Goal: Communication & Community: Answer question/provide support

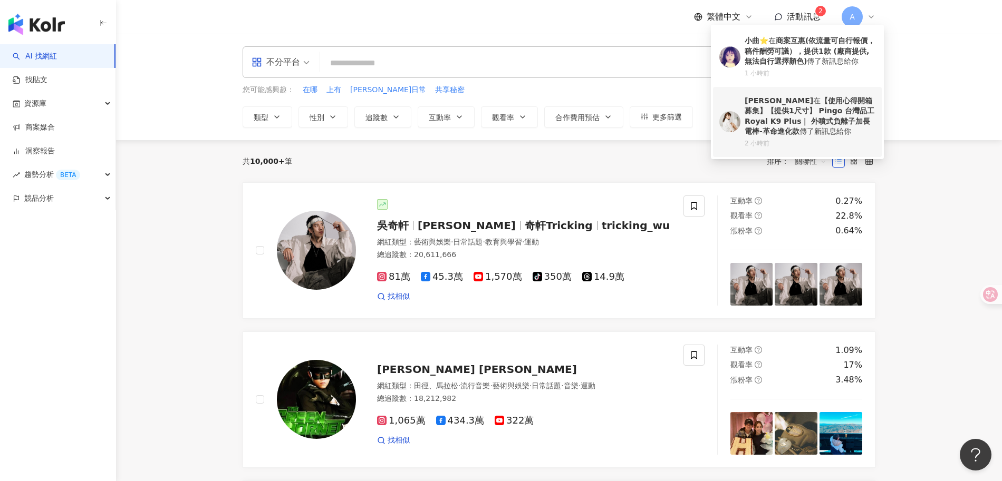
click at [794, 122] on b "【使用心得開箱募集】【提供1尺寸】 Pingo 台灣品工 Royal K9 Plus｜ 外噴式負離子加長電棒-革命進化款" at bounding box center [809, 116] width 130 height 40
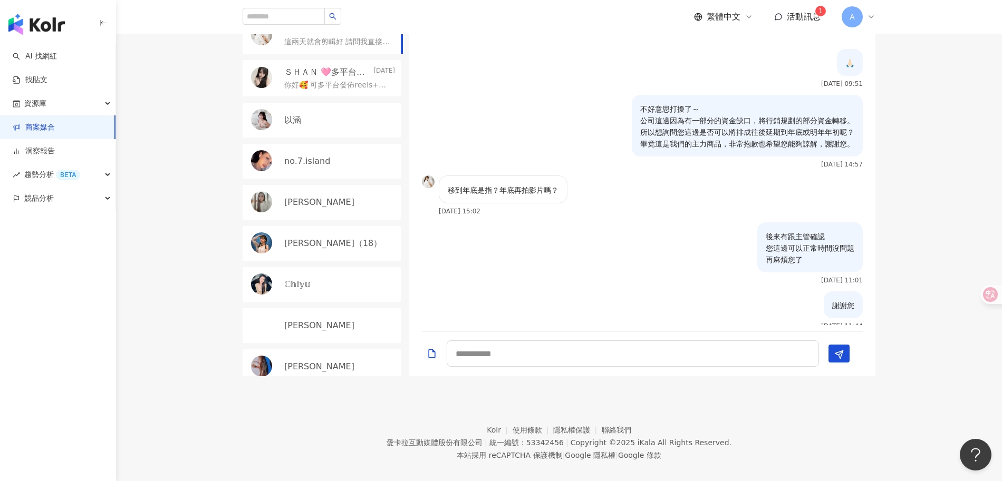
scroll to position [1115, 0]
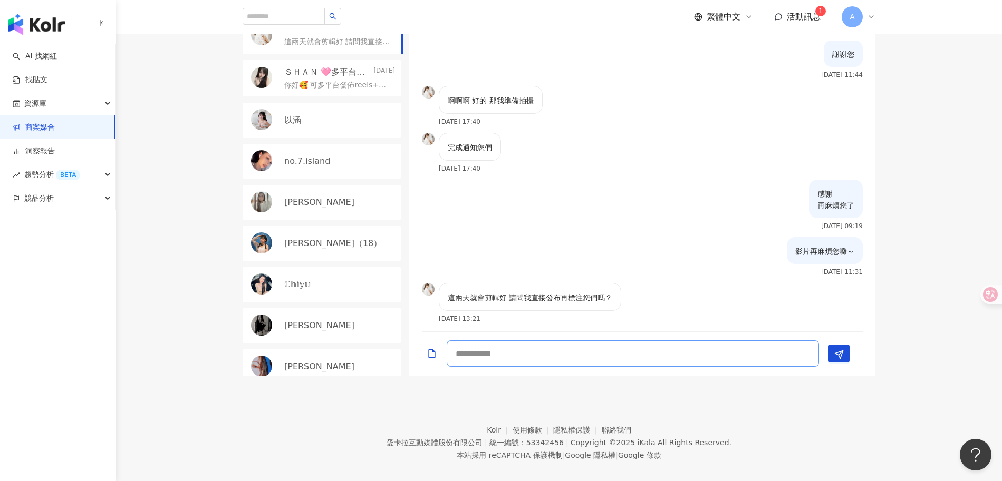
click at [522, 341] on textarea at bounding box center [633, 354] width 372 height 26
click at [541, 344] on textarea at bounding box center [633, 354] width 372 height 26
drag, startPoint x: 508, startPoint y: 281, endPoint x: 633, endPoint y: 278, distance: 125.5
click at [633, 283] on div "這兩天就會剪輯好 請問我直接發布再標注您們嗎？ [DATE] 13:21" at bounding box center [642, 306] width 466 height 47
click at [639, 286] on div "這兩天就會剪輯好 請問我直接發布再標注您們嗎？ [DATE] 13:21" at bounding box center [642, 306] width 466 height 47
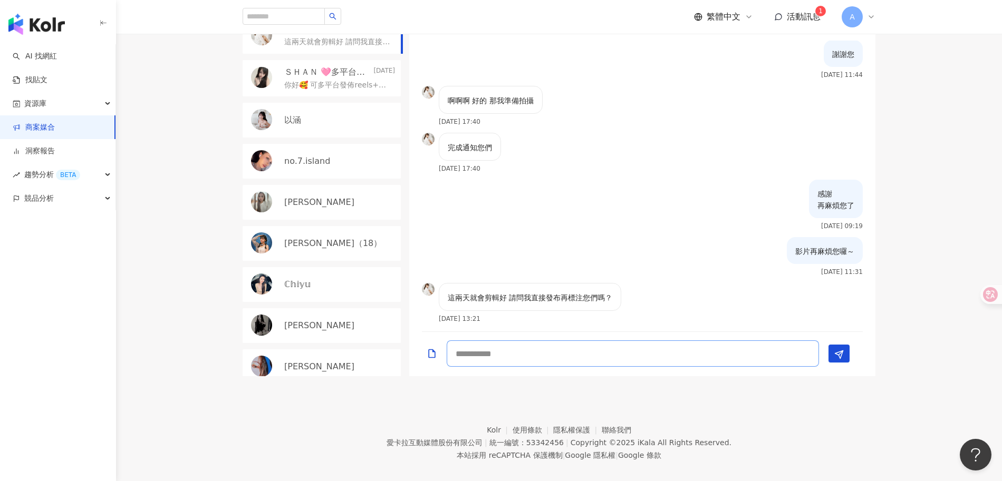
click at [615, 343] on textarea at bounding box center [633, 354] width 372 height 26
type textarea "*"
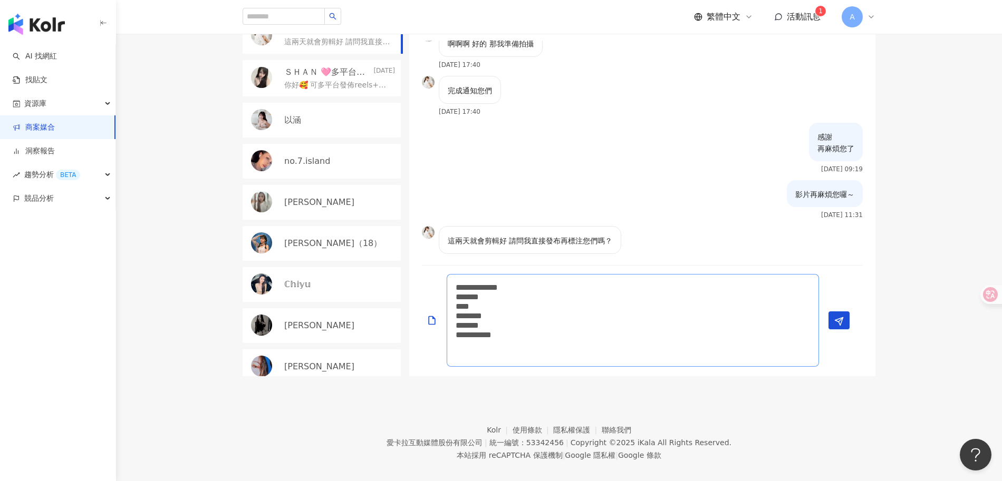
scroll to position [0, 0]
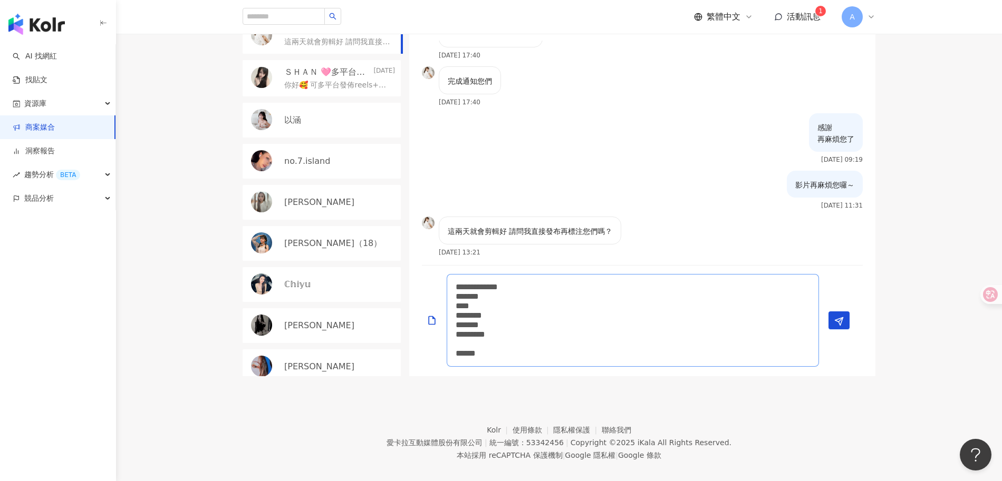
type textarea "**********"
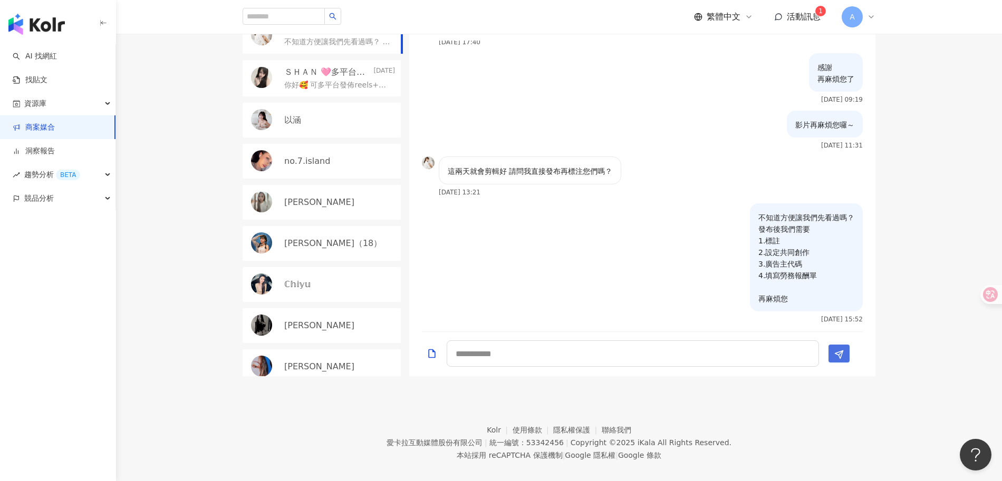
click at [841, 350] on icon "Send" at bounding box center [838, 354] width 9 height 9
click at [425, 344] on div at bounding box center [432, 353] width 20 height 25
click at [428, 348] on icon "Add a file" at bounding box center [432, 353] width 11 height 11
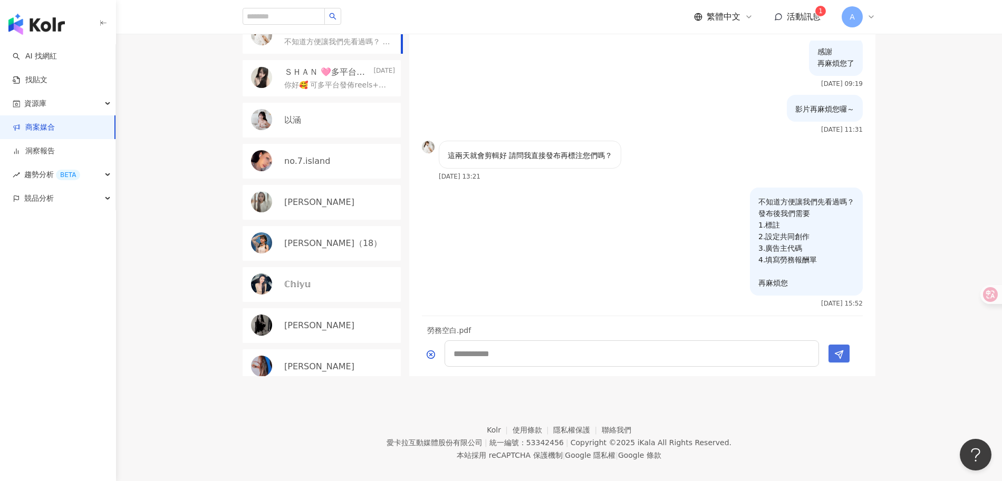
click at [834, 350] on icon "Send" at bounding box center [838, 354] width 9 height 9
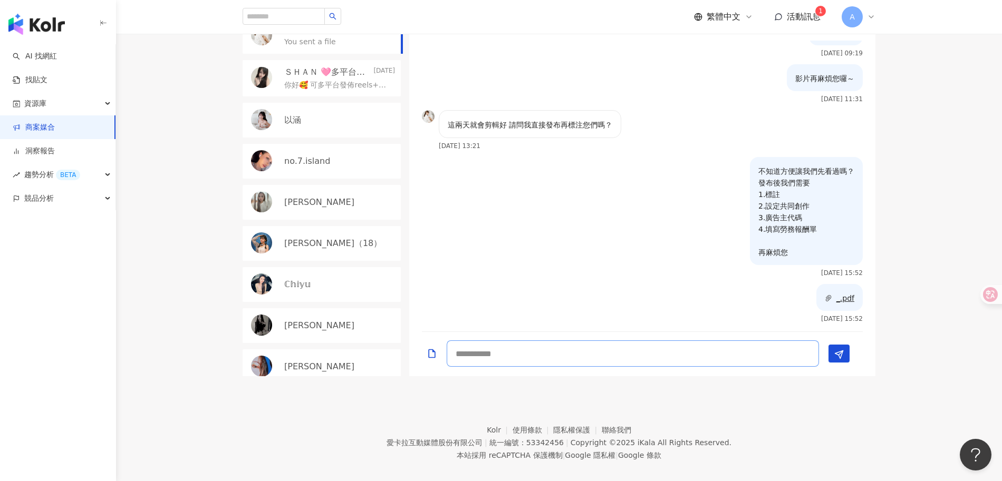
click at [592, 343] on textarea at bounding box center [633, 354] width 372 height 26
type textarea "**********"
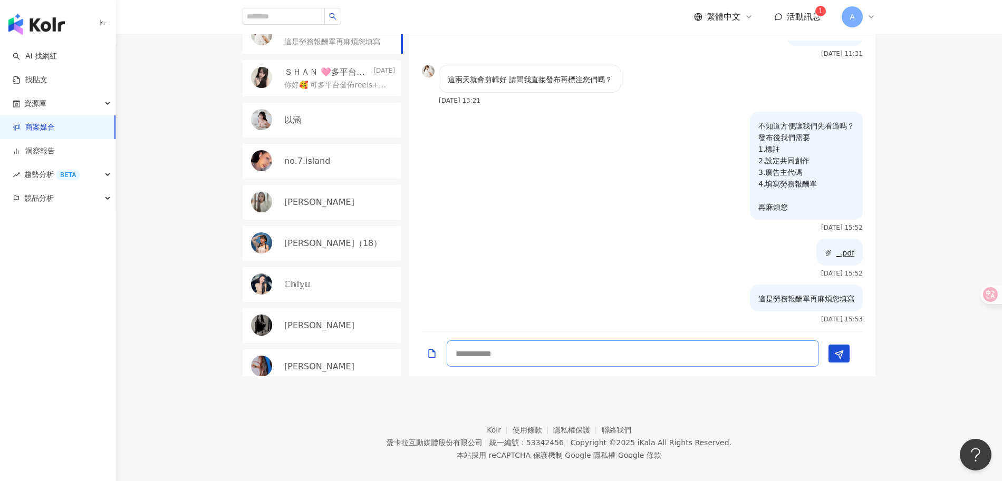
scroll to position [325, 0]
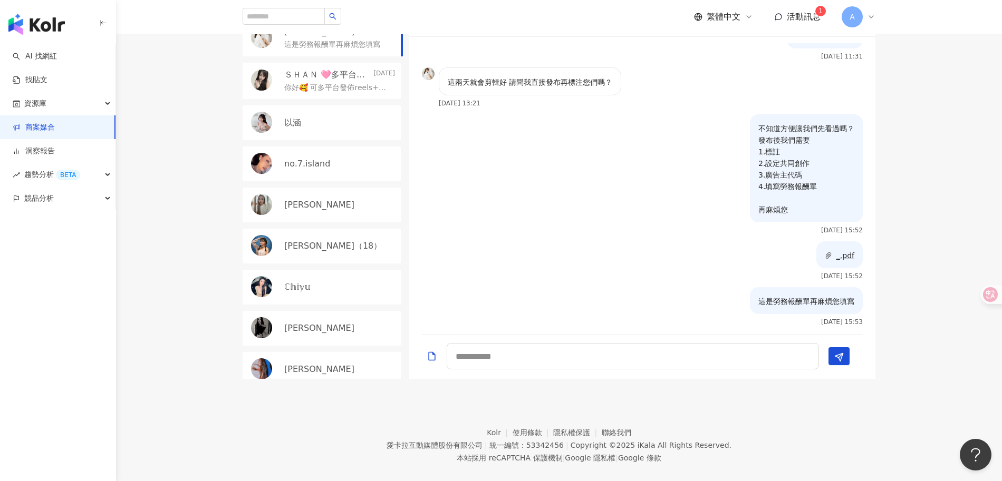
click at [816, 14] on sup "1" at bounding box center [820, 11] width 11 height 11
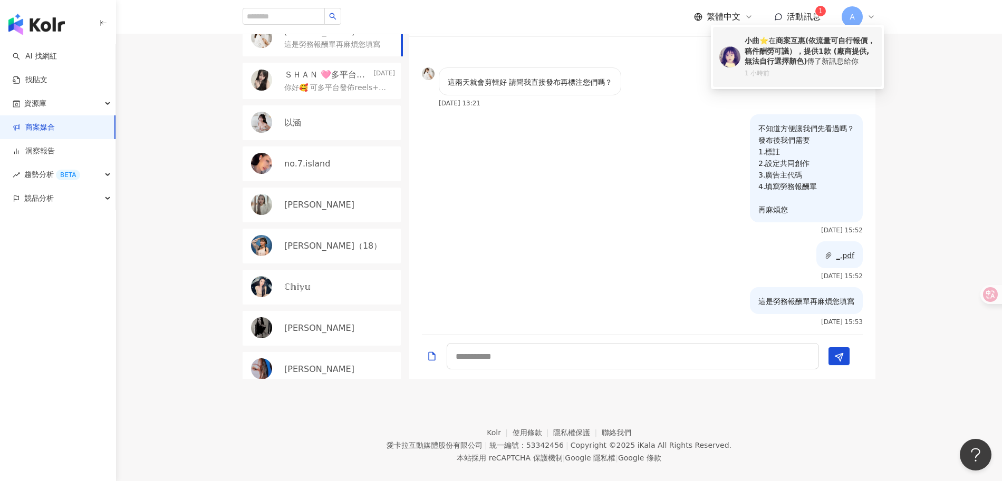
click at [788, 52] on b "商案互惠(依流量可自行報價，稿件酬勞可議），提供1款 (廠商提供,無法自行選擇顏色)" at bounding box center [809, 50] width 130 height 29
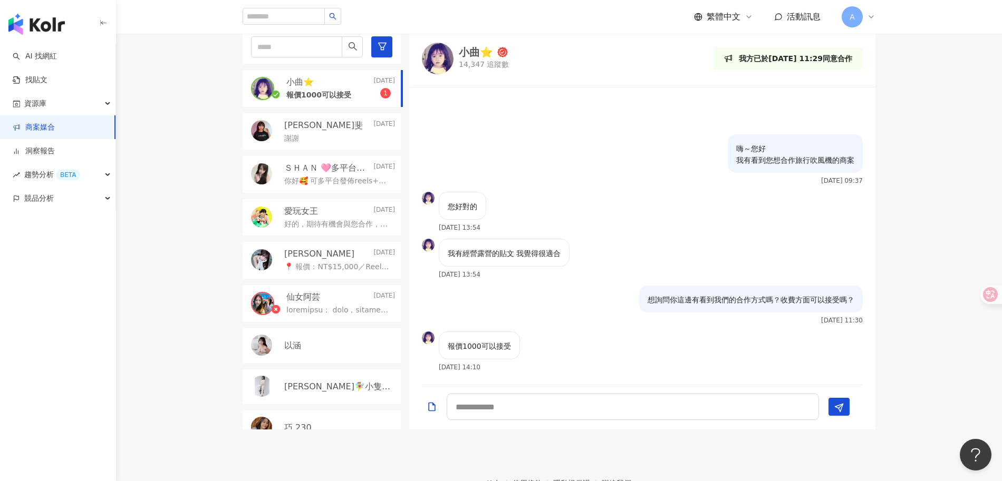
scroll to position [327, 0]
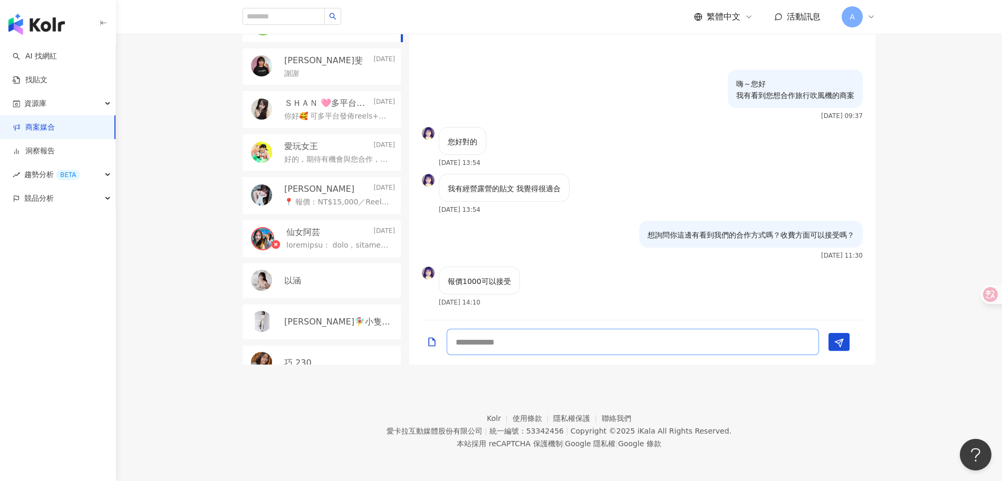
click at [602, 341] on textarea at bounding box center [633, 342] width 372 height 26
click at [616, 343] on textarea at bounding box center [633, 342] width 372 height 26
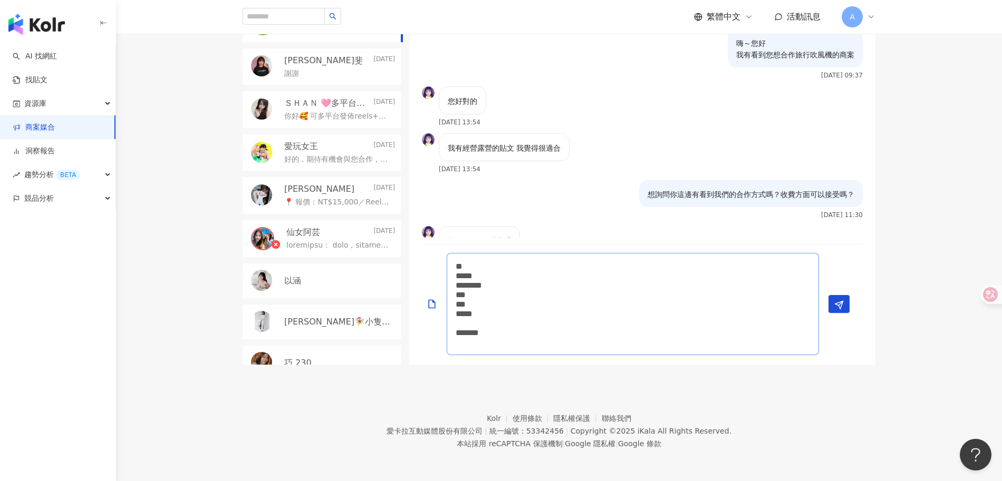
scroll to position [0, 0]
click at [534, 344] on textarea "** ***** ******** *** *** ***** ******" at bounding box center [633, 309] width 372 height 93
paste textarea "**********"
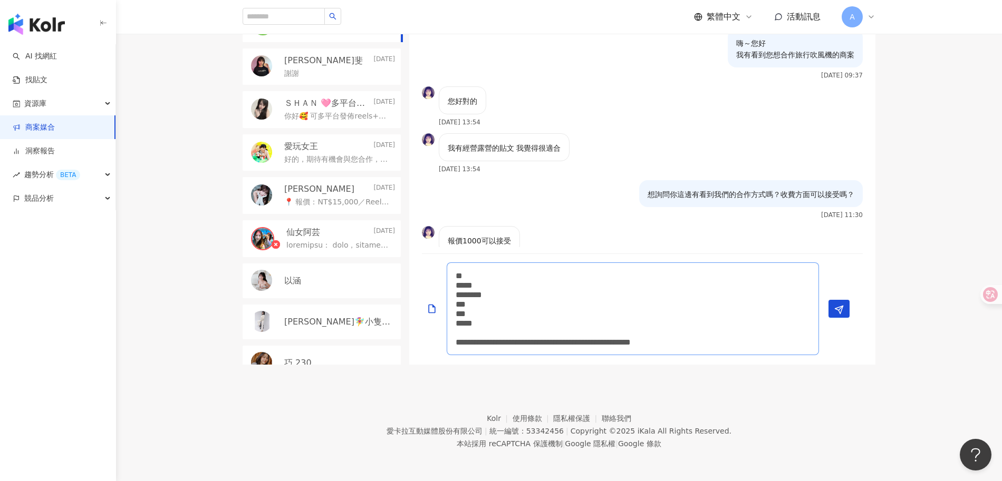
drag, startPoint x: 504, startPoint y: 344, endPoint x: 564, endPoint y: 344, distance: 59.6
click at [505, 344] on textarea "**********" at bounding box center [633, 309] width 372 height 93
click at [702, 338] on textarea "**********" at bounding box center [633, 304] width 372 height 102
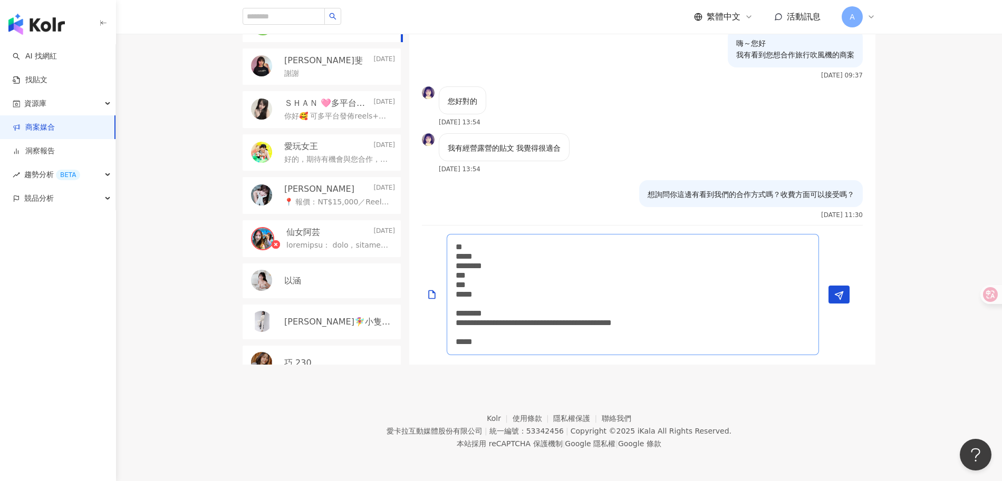
type textarea "**********"
type textarea "*"
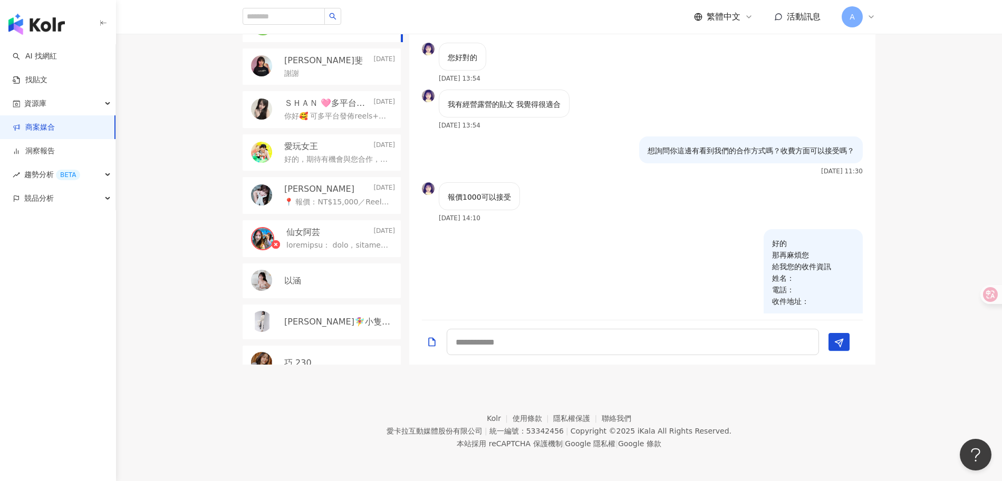
scroll to position [120, 0]
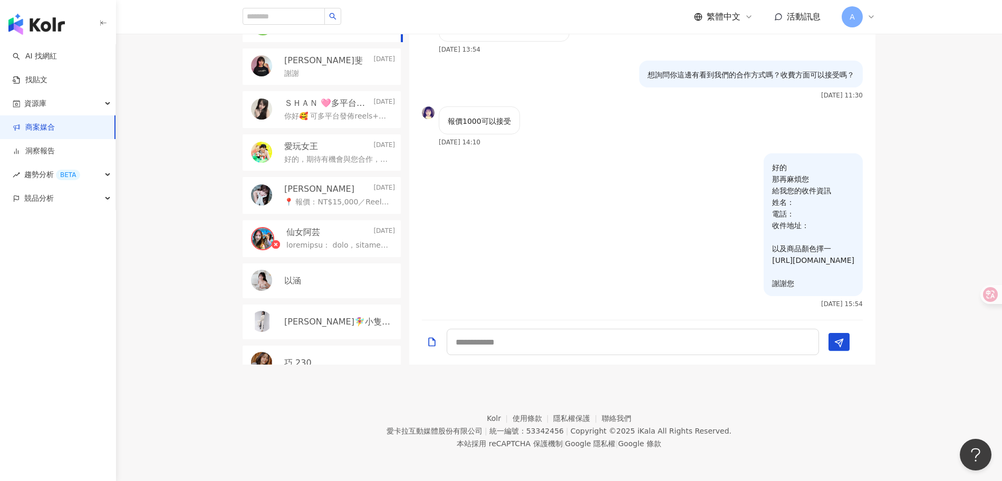
click at [333, 105] on p "ＳＨＡＮ 🩷多平台發佈🩷Youtube /tiktok/小紅書/IG/FB/痞客邦/Dcard" at bounding box center [327, 104] width 87 height 12
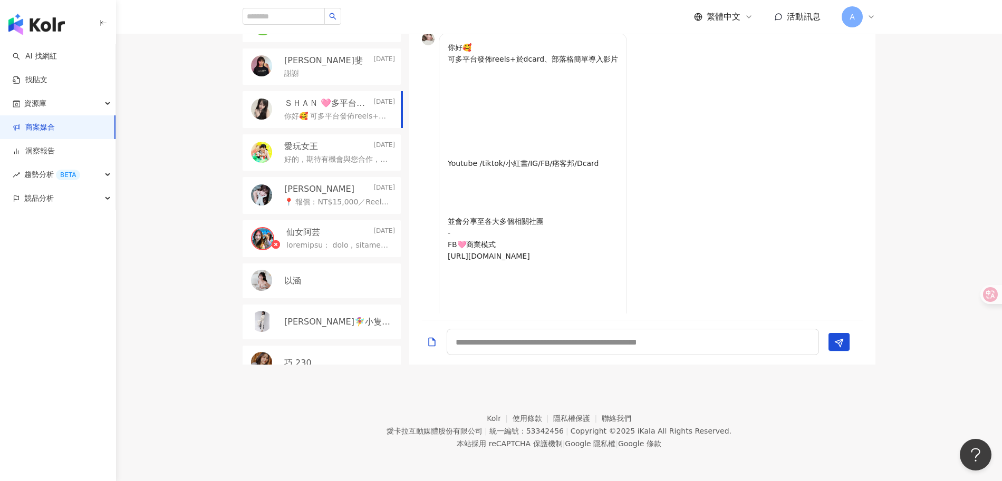
scroll to position [682, 0]
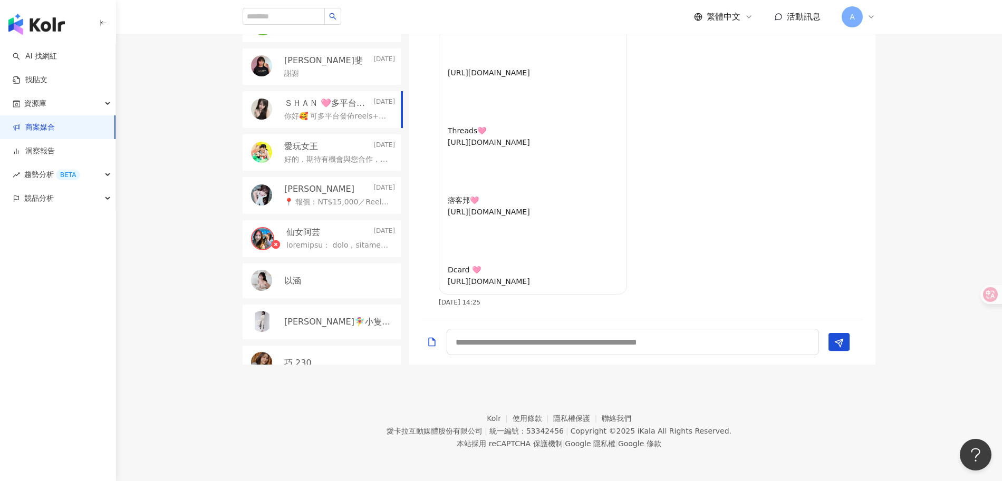
click at [327, 69] on div "謝謝" at bounding box center [339, 72] width 111 height 13
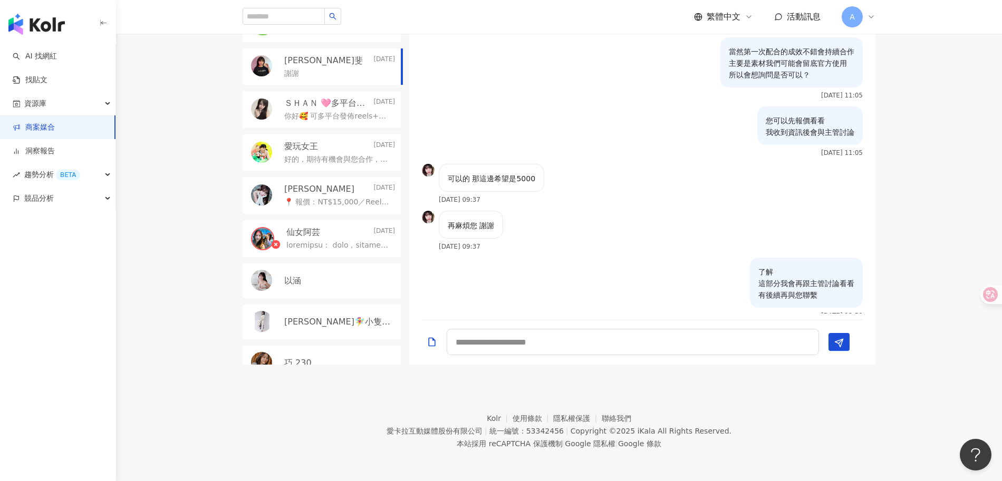
scroll to position [586, 0]
